Goal: Find specific page/section: Find specific page/section

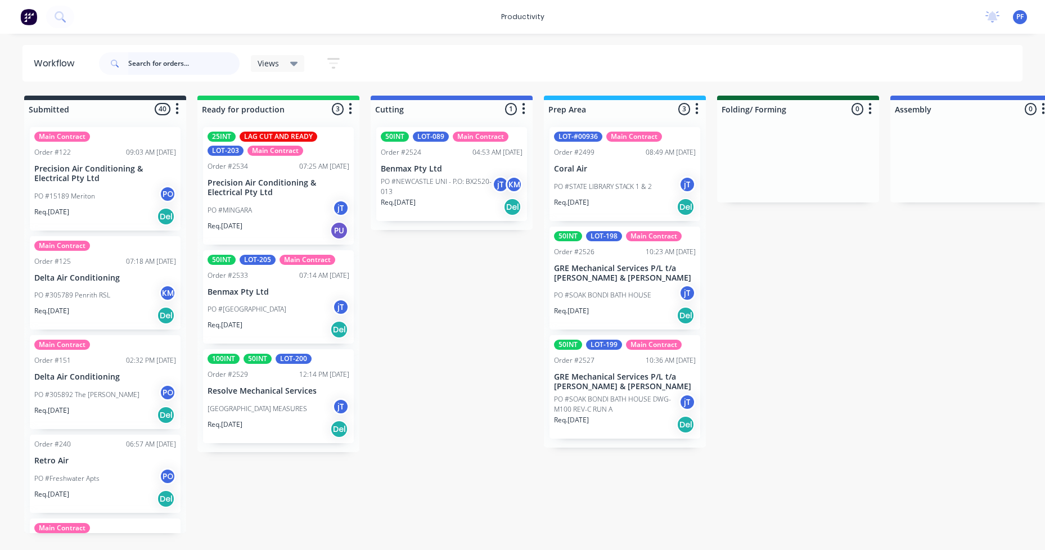
click at [151, 60] on input "text" at bounding box center [183, 63] width 111 height 22
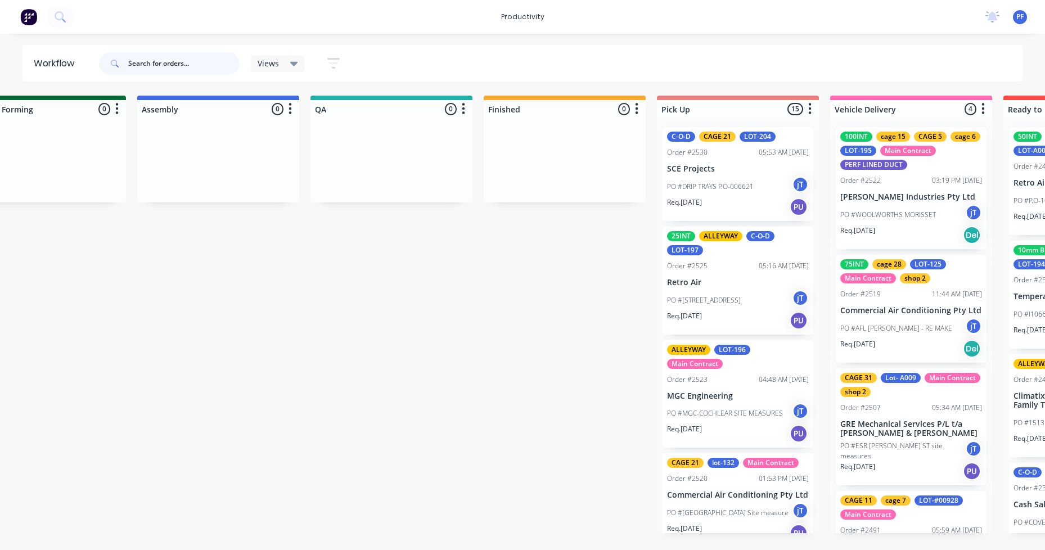
scroll to position [0, 767]
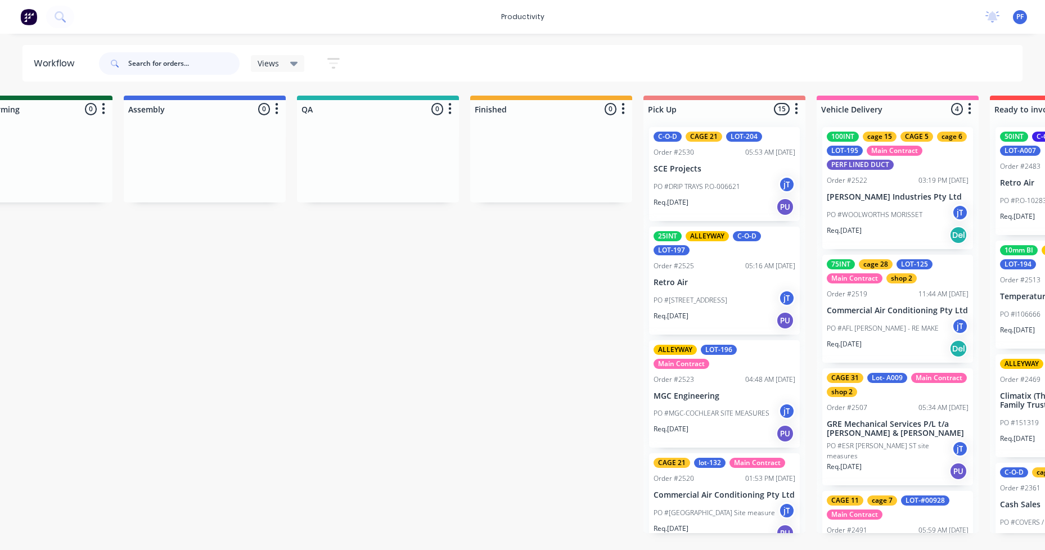
click at [163, 66] on input "text" at bounding box center [183, 63] width 111 height 22
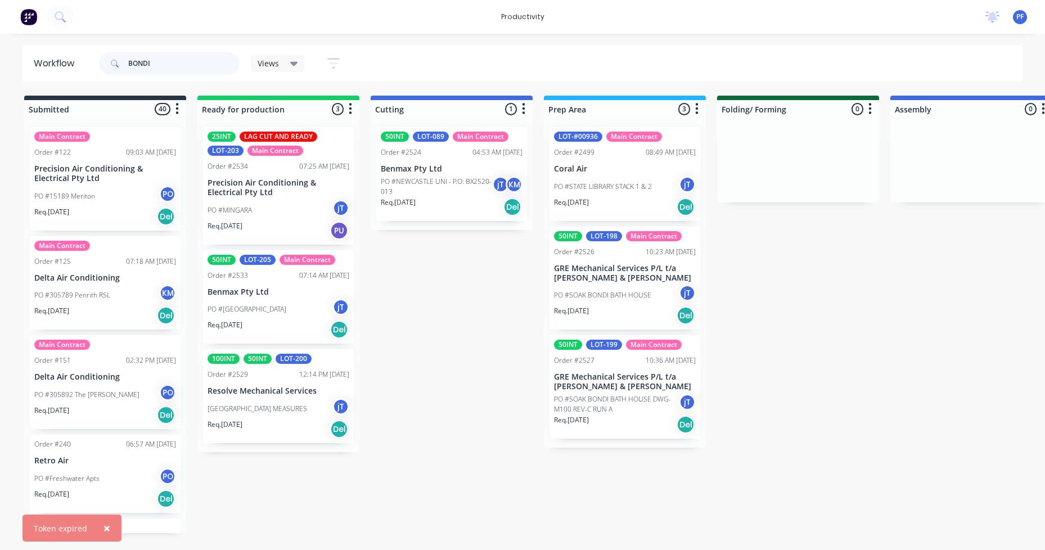
type input "BONDI"
